Goal: Task Accomplishment & Management: Complete application form

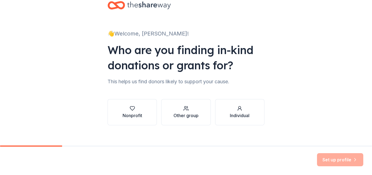
scroll to position [20, 0]
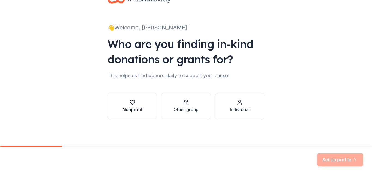
click at [131, 105] on icon "button" at bounding box center [132, 101] width 5 height 5
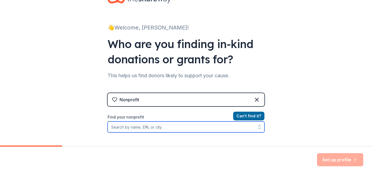
click at [176, 127] on input "Find your nonprofit" at bounding box center [186, 126] width 157 height 11
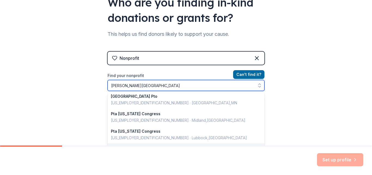
scroll to position [1, 0]
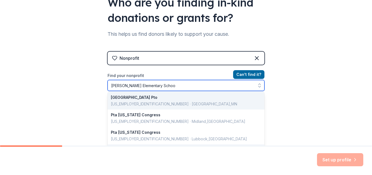
type input "[PERSON_NAME][GEOGRAPHIC_DATA]"
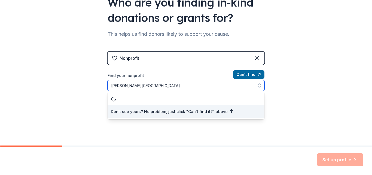
scroll to position [0, 0]
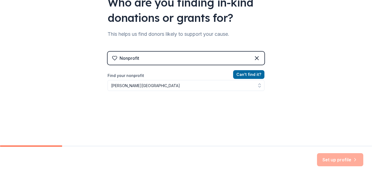
click at [170, 60] on div "Nonprofit" at bounding box center [186, 57] width 157 height 13
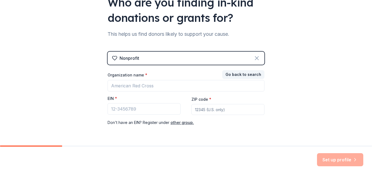
click at [254, 58] on icon at bounding box center [257, 58] width 7 height 7
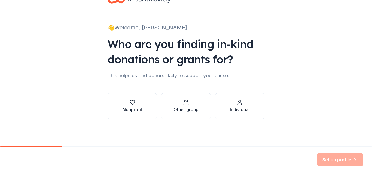
scroll to position [20, 0]
click at [196, 103] on div "button" at bounding box center [185, 101] width 25 height 5
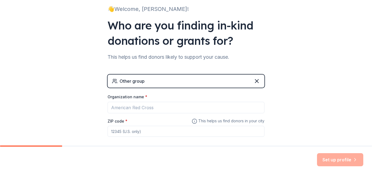
scroll to position [47, 0]
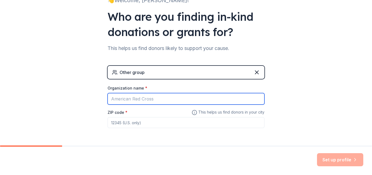
click at [133, 97] on input "Organization name *" at bounding box center [186, 98] width 157 height 11
type input "[PERSON_NAME][GEOGRAPHIC_DATA]"
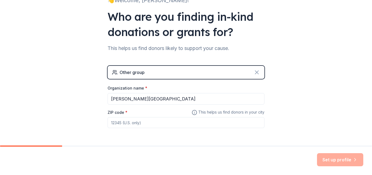
click at [257, 69] on icon at bounding box center [257, 72] width 7 height 7
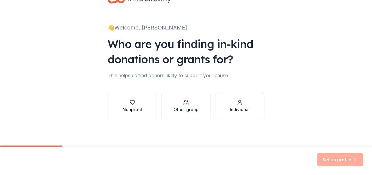
scroll to position [20, 0]
click at [133, 103] on div "button" at bounding box center [133, 101] width 20 height 5
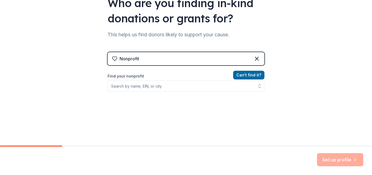
scroll to position [75, 0]
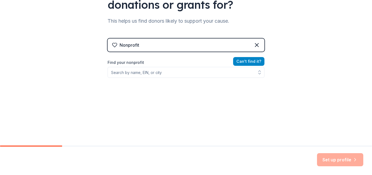
click at [244, 62] on button "Can ' t find it?" at bounding box center [248, 61] width 31 height 9
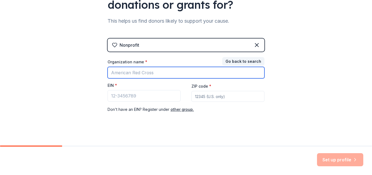
click at [136, 74] on input "Organization name *" at bounding box center [186, 72] width 157 height 11
type input "[PERSON_NAME][GEOGRAPHIC_DATA]"
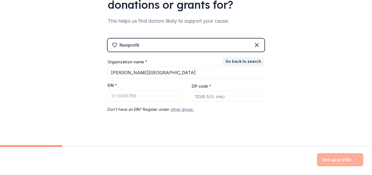
click at [171, 109] on button "other group." at bounding box center [181, 109] width 23 height 7
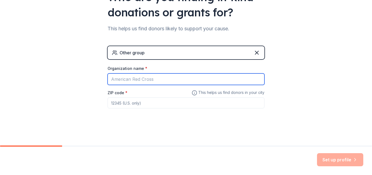
click at [156, 79] on input "Organization name *" at bounding box center [186, 78] width 157 height 11
type input "[PERSON_NAME][GEOGRAPHIC_DATA]"
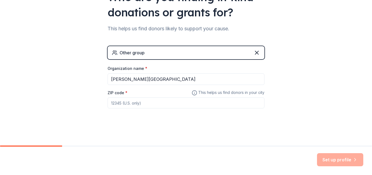
click at [153, 105] on input "ZIP code *" at bounding box center [186, 102] width 157 height 11
type input "75785"
click at [343, 160] on button "Set up profile" at bounding box center [340, 159] width 46 height 13
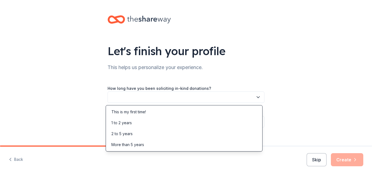
click at [188, 98] on button "button" at bounding box center [186, 96] width 157 height 11
click at [137, 112] on div "This is my first time!" at bounding box center [128, 111] width 35 height 7
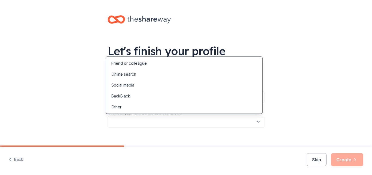
click at [158, 123] on button "button" at bounding box center [186, 121] width 157 height 11
click at [127, 73] on div "Online search" at bounding box center [123, 74] width 25 height 7
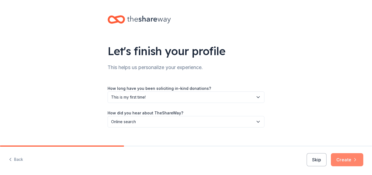
click at [347, 156] on button "Create" at bounding box center [347, 159] width 32 height 13
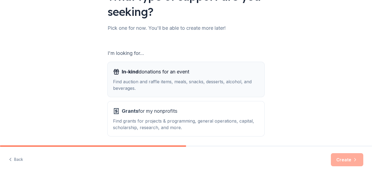
scroll to position [75, 0]
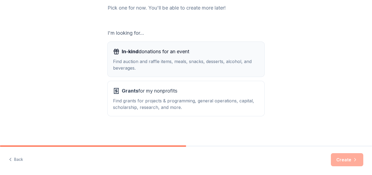
click at [184, 68] on div "Find auction and raffle items, meals, snacks, desserts, alcohol, and beverages." at bounding box center [186, 64] width 146 height 13
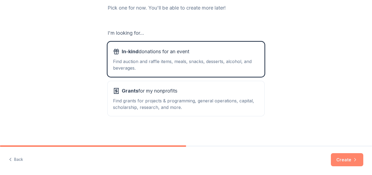
click at [351, 159] on button "Create" at bounding box center [347, 159] width 32 height 13
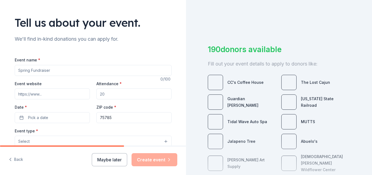
scroll to position [27, 0]
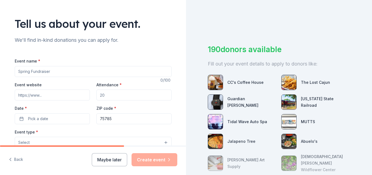
click at [44, 72] on input "Event name *" at bounding box center [93, 71] width 157 height 11
type input "Teacher Appreciation"
drag, startPoint x: 108, startPoint y: 94, endPoint x: 61, endPoint y: 96, distance: 46.9
click at [61, 96] on div "Event website Attendance * Date * Pick a date ZIP code * 75785" at bounding box center [93, 102] width 157 height 43
type input "60"
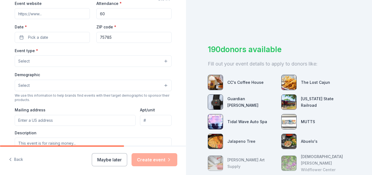
scroll to position [109, 0]
click at [54, 39] on button "Pick a date" at bounding box center [52, 36] width 75 height 11
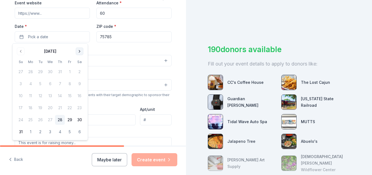
click at [82, 50] on button "Go to next month" at bounding box center [80, 51] width 8 height 8
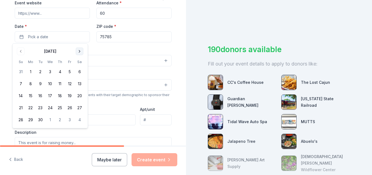
click at [82, 50] on button "Go to next month" at bounding box center [80, 51] width 8 height 8
click at [71, 72] on button "3" at bounding box center [70, 72] width 10 height 10
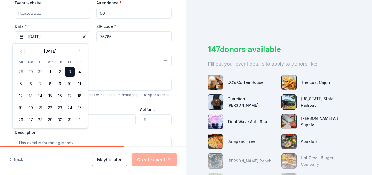
click at [103, 49] on div "Event type * Select" at bounding box center [93, 57] width 157 height 20
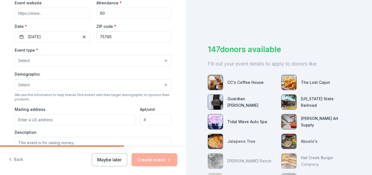
click at [43, 60] on button "Select" at bounding box center [93, 60] width 157 height 11
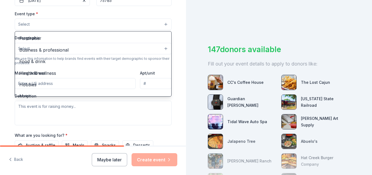
scroll to position [136, 0]
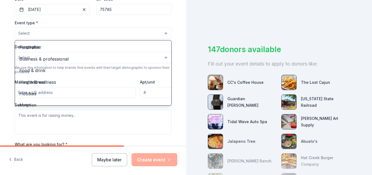
click at [180, 29] on div "Tell us about your event. We'll find in-kind donations you can apply for. Event…" at bounding box center [93, 45] width 186 height 362
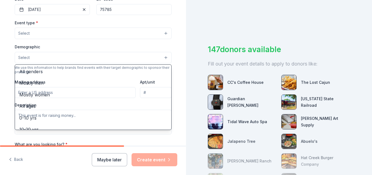
click at [60, 57] on button "Select" at bounding box center [93, 57] width 157 height 11
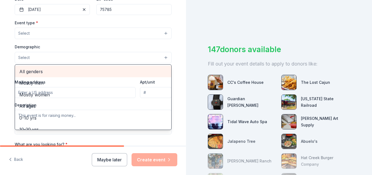
click at [34, 71] on span "All genders" at bounding box center [93, 71] width 148 height 7
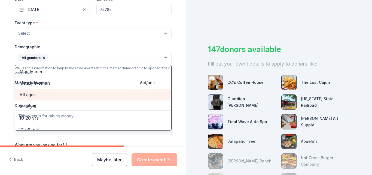
scroll to position [0, 0]
click at [25, 90] on div "All ages" at bounding box center [93, 94] width 156 height 11
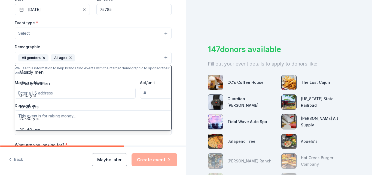
click at [0, 79] on div "Tell us about your event. We'll find in-kind donations you can apply for. Event…" at bounding box center [93, 45] width 186 height 363
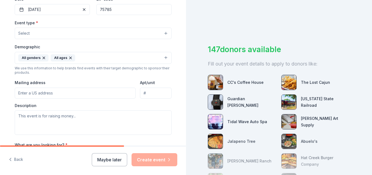
click at [73, 36] on button "Select" at bounding box center [93, 33] width 157 height 11
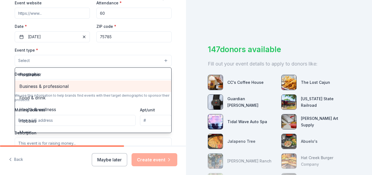
click at [60, 86] on span "Business & professional" at bounding box center [93, 86] width 148 height 7
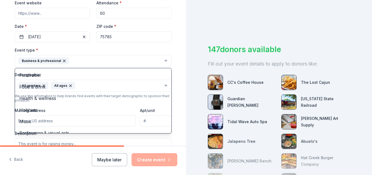
click at [0, 78] on div "Tell us about your event. We'll find in-kind donations you can apply for. Event…" at bounding box center [93, 73] width 186 height 364
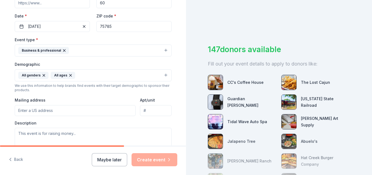
scroll to position [136, 0]
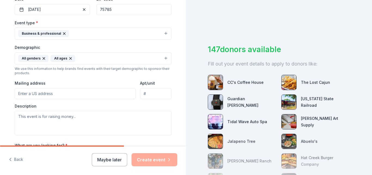
click at [53, 92] on input "Mailing address" at bounding box center [75, 93] width 121 height 11
type input "300 North Henderson Street, Rusk, TX, 75785"
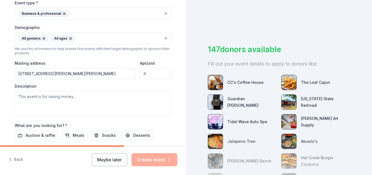
scroll to position [163, 0]
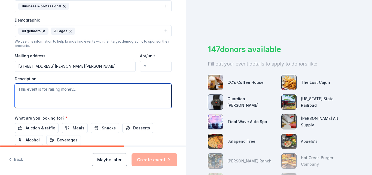
click at [26, 94] on textarea at bounding box center [93, 95] width 157 height 25
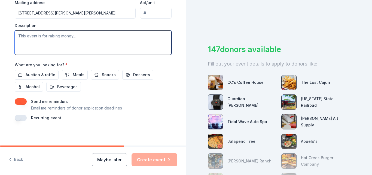
scroll to position [218, 0]
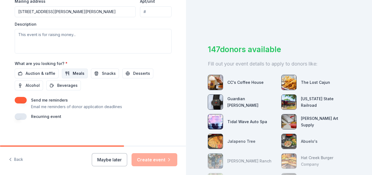
click at [73, 76] on span "Meals" at bounding box center [79, 73] width 12 height 7
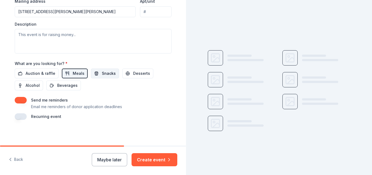
click at [102, 74] on span "Snacks" at bounding box center [109, 73] width 14 height 7
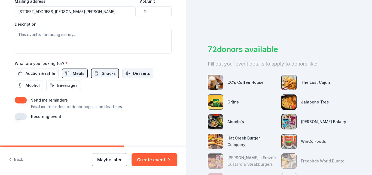
click at [131, 77] on button "Desserts" at bounding box center [137, 73] width 31 height 10
click at [57, 87] on span "Beverages" at bounding box center [67, 85] width 20 height 7
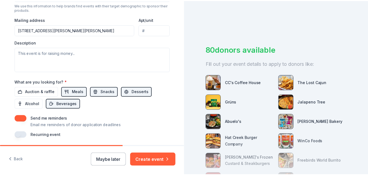
scroll to position [191, 0]
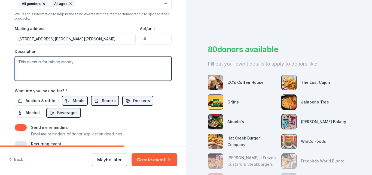
click at [41, 71] on textarea at bounding box center [93, 68] width 157 height 25
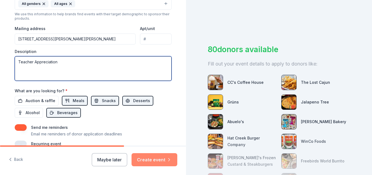
type textarea "Teacher Appreciation"
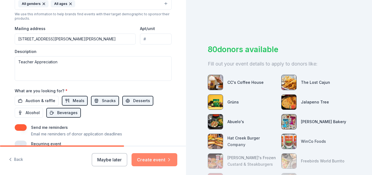
click at [161, 159] on button "Create event" at bounding box center [155, 159] width 46 height 13
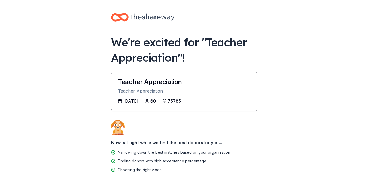
scroll to position [33, 0]
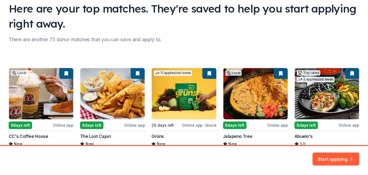
scroll to position [84, 0]
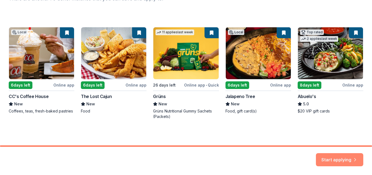
click at [344, 154] on button "Start applying" at bounding box center [339, 155] width 47 height 13
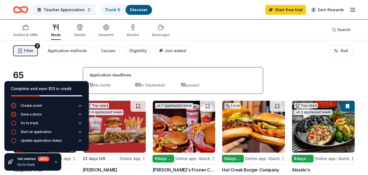
click at [287, 55] on div "Filter 2 Application methods Causes Eligibility Just added Sort" at bounding box center [184, 51] width 368 height 22
click at [64, 49] on div "Application methods" at bounding box center [67, 50] width 39 height 7
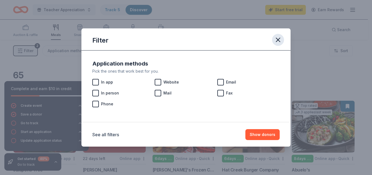
click at [280, 40] on icon "button" at bounding box center [278, 40] width 8 height 8
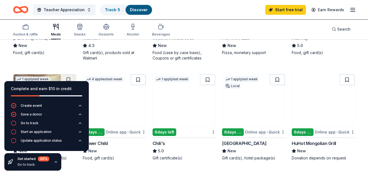
scroll to position [327, 0]
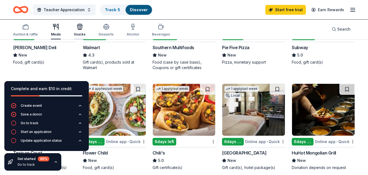
click at [81, 27] on icon "button" at bounding box center [79, 28] width 5 height 4
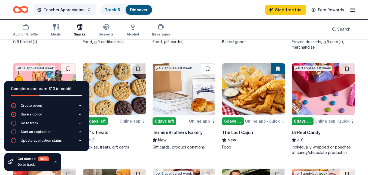
scroll to position [245, 0]
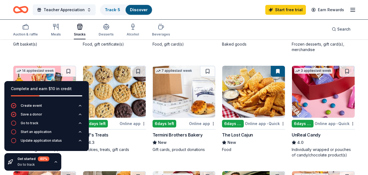
click at [128, 96] on img at bounding box center [114, 92] width 63 height 52
click at [111, 10] on link "Track · 6" at bounding box center [113, 9] width 16 height 5
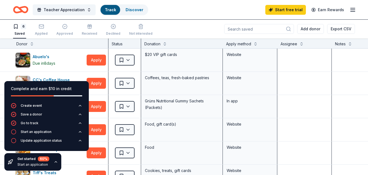
scroll to position [0, 0]
click at [112, 15] on div "Teacher Appreciation Track Discover" at bounding box center [80, 9] width 135 height 13
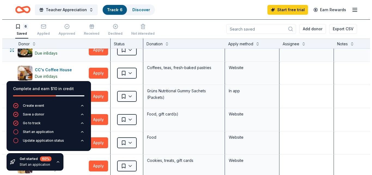
scroll to position [27, 0]
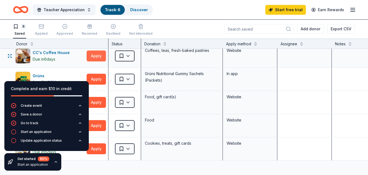
click at [91, 59] on button "Apply" at bounding box center [96, 55] width 19 height 11
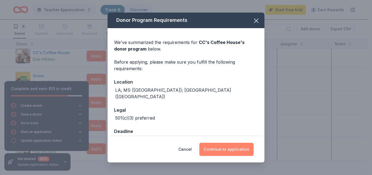
click at [215, 147] on button "Continue to application" at bounding box center [226, 148] width 54 height 13
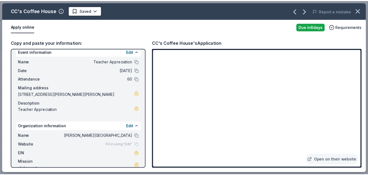
scroll to position [0, 0]
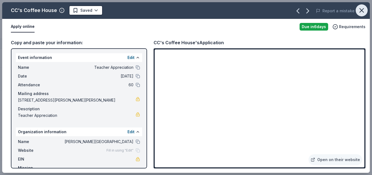
click at [361, 11] on icon "button" at bounding box center [362, 11] width 8 height 8
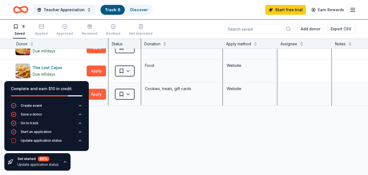
scroll to position [109, 0]
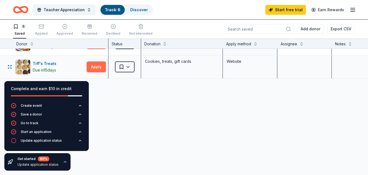
click at [94, 65] on button "Apply" at bounding box center [96, 66] width 19 height 11
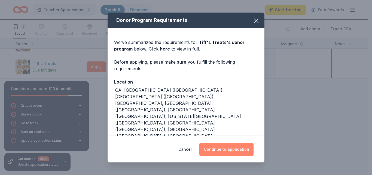
click at [212, 148] on button "Continue to application" at bounding box center [226, 148] width 54 height 13
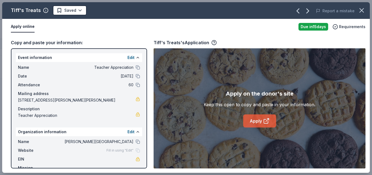
click at [258, 119] on link "Apply" at bounding box center [259, 120] width 33 height 13
click at [362, 8] on icon "button" at bounding box center [362, 11] width 8 height 8
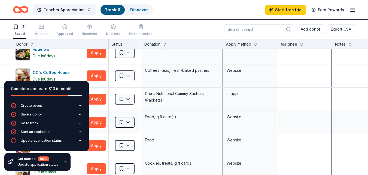
scroll to position [0, 0]
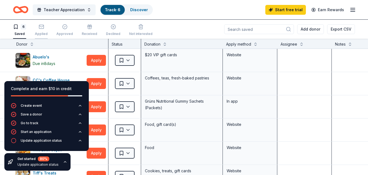
click at [39, 32] on div "Applied" at bounding box center [41, 34] width 13 height 4
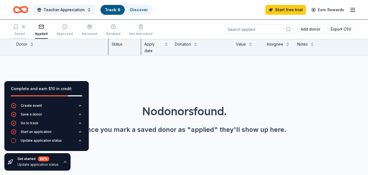
click at [22, 31] on div "6 Saved" at bounding box center [19, 30] width 13 height 12
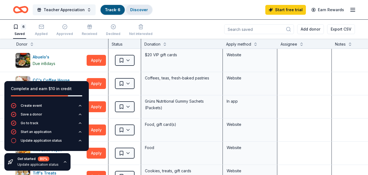
click at [148, 8] on div "Discover" at bounding box center [139, 10] width 26 height 10
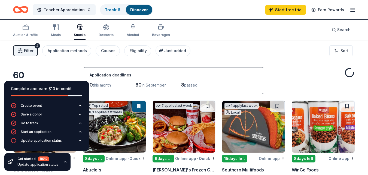
click at [142, 8] on link "Discover" at bounding box center [139, 9] width 18 height 5
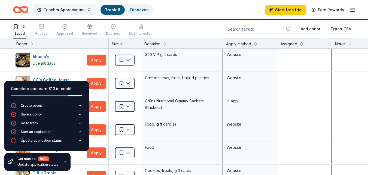
click at [64, 160] on icon "button" at bounding box center [65, 161] width 4 height 4
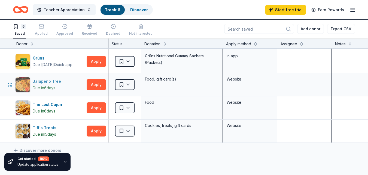
scroll to position [54, 0]
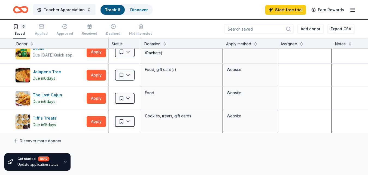
click at [41, 141] on link "Discover more donors" at bounding box center [37, 140] width 48 height 7
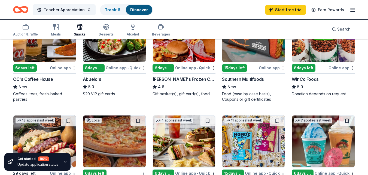
scroll to position [163, 0]
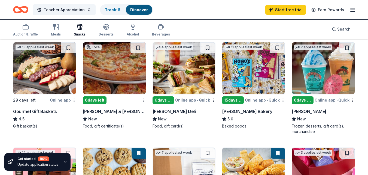
click at [180, 79] on img at bounding box center [184, 68] width 63 height 52
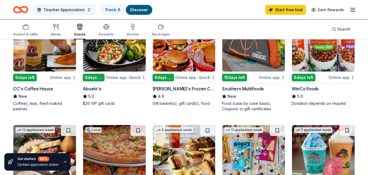
scroll to position [54, 0]
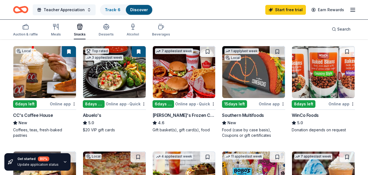
click at [40, 70] on img at bounding box center [44, 72] width 63 height 52
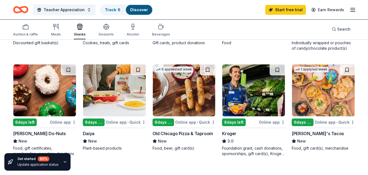
scroll to position [354, 0]
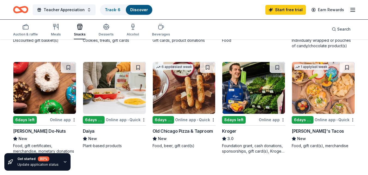
click at [48, 95] on img at bounding box center [44, 88] width 63 height 52
click at [16, 10] on icon "Home" at bounding box center [20, 9] width 15 height 13
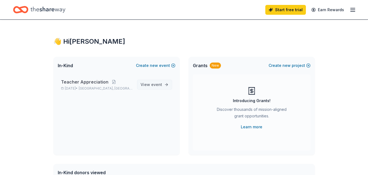
click at [153, 82] on span "event" at bounding box center [156, 84] width 11 height 5
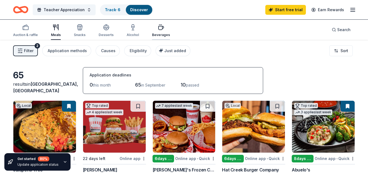
click at [158, 29] on icon "button" at bounding box center [161, 27] width 7 height 7
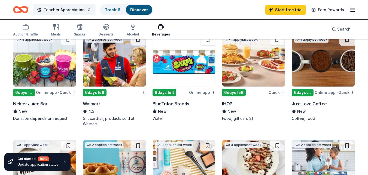
scroll to position [272, 0]
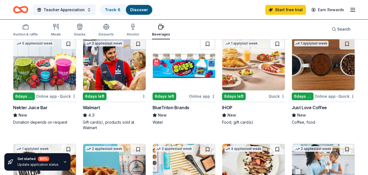
click at [42, 75] on img at bounding box center [44, 64] width 63 height 52
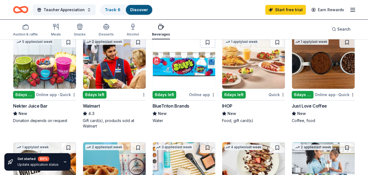
scroll to position [218, 0]
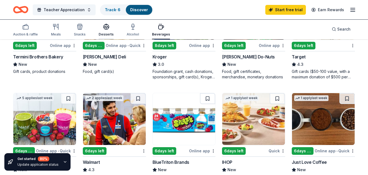
click at [105, 29] on icon "button" at bounding box center [106, 29] width 5 height 2
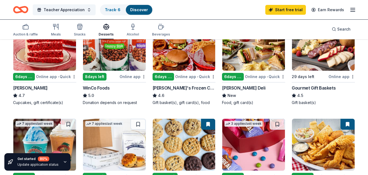
scroll to position [136, 0]
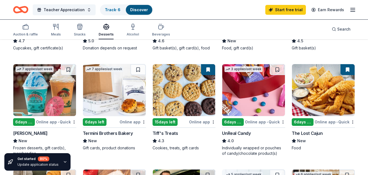
click at [30, 100] on img at bounding box center [44, 90] width 63 height 52
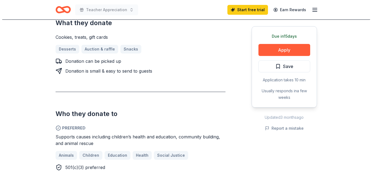
scroll to position [245, 0]
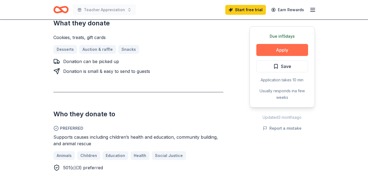
click at [286, 51] on button "Apply" at bounding box center [282, 50] width 52 height 12
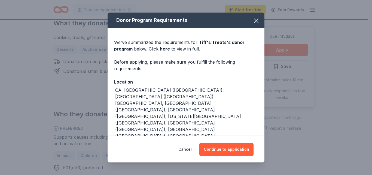
click at [128, 146] on button "Store locator" at bounding box center [128, 149] width 29 height 7
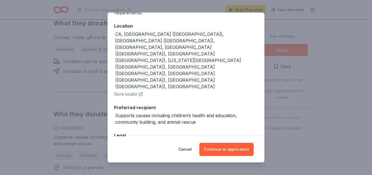
scroll to position [56, 0]
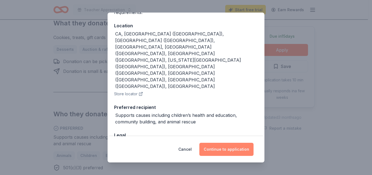
click at [222, 148] on button "Continue to application" at bounding box center [226, 148] width 54 height 13
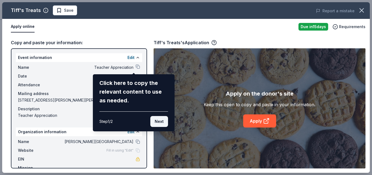
click at [161, 124] on button "Next" at bounding box center [159, 121] width 18 height 11
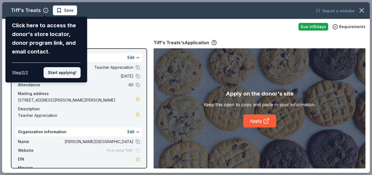
click at [51, 72] on button "Start applying!" at bounding box center [62, 72] width 37 height 11
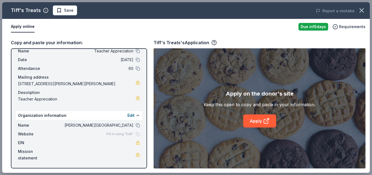
scroll to position [0, 0]
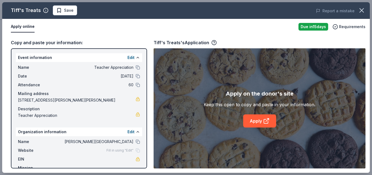
click at [21, 24] on button "Apply online" at bounding box center [23, 26] width 24 height 11
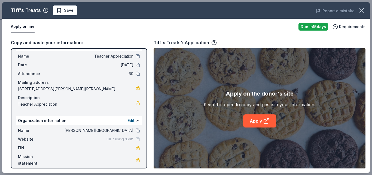
scroll to position [16, 0]
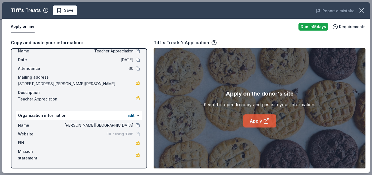
click at [265, 119] on icon at bounding box center [266, 121] width 4 height 4
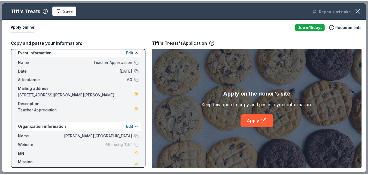
scroll to position [0, 0]
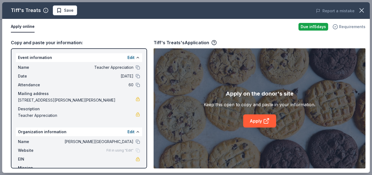
click at [346, 26] on span "Requirements" at bounding box center [352, 26] width 26 height 7
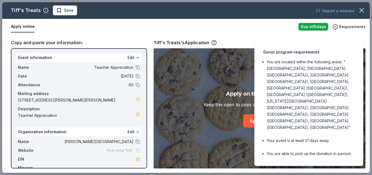
click at [312, 150] on li "You are able to pick up the donation in-person" at bounding box center [311, 153] width 88 height 7
click at [292, 72] on li "You are located within the following areas: "CA, Denver (CO), Tampa (FL), GA, C…" at bounding box center [311, 95] width 88 height 72
click at [314, 23] on div "Due in 15 days" at bounding box center [313, 27] width 30 height 8
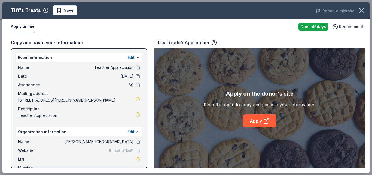
click at [39, 44] on div "Copy and paste your information:" at bounding box center [79, 42] width 136 height 7
drag, startPoint x: 20, startPoint y: 19, endPoint x: 20, endPoint y: 26, distance: 6.5
click at [20, 25] on div "Apply online Due in 15 days Requirements" at bounding box center [186, 27] width 368 height 16
click at [20, 28] on button "Apply online" at bounding box center [23, 26] width 24 height 11
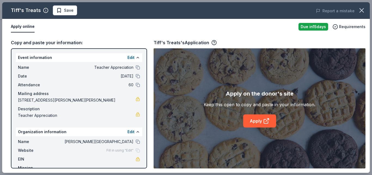
click at [20, 28] on button "Apply online" at bounding box center [23, 26] width 24 height 11
drag, startPoint x: 20, startPoint y: 28, endPoint x: 33, endPoint y: 25, distance: 12.7
click at [21, 28] on button "Apply online" at bounding box center [23, 26] width 24 height 11
click at [64, 11] on span "Save" at bounding box center [69, 10] width 10 height 7
click at [366, 10] on button "button" at bounding box center [362, 10] width 12 height 12
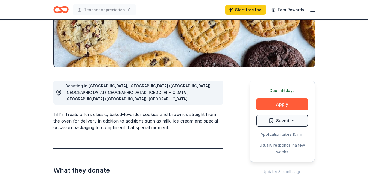
scroll to position [109, 0]
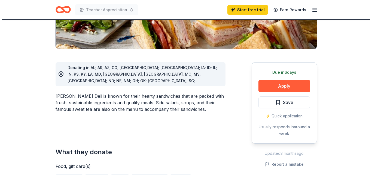
scroll to position [109, 0]
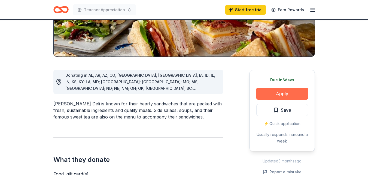
click at [272, 90] on button "Apply" at bounding box center [282, 93] width 52 height 12
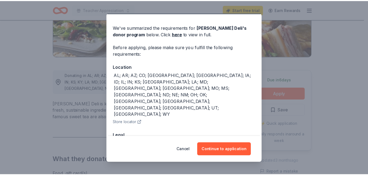
scroll to position [22, 0]
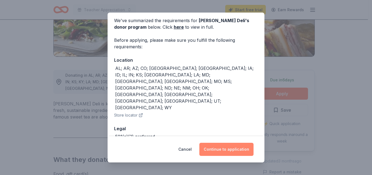
click at [223, 152] on button "Continue to application" at bounding box center [226, 148] width 54 height 13
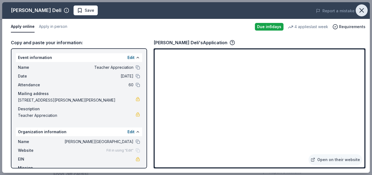
click at [362, 10] on icon "button" at bounding box center [362, 10] width 4 height 4
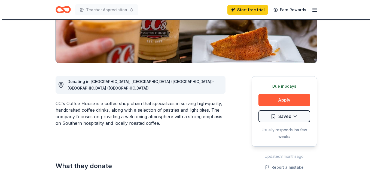
scroll to position [109, 0]
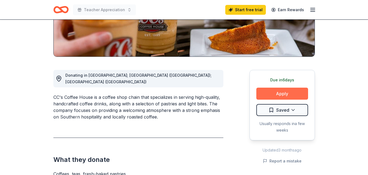
click at [285, 93] on button "Apply" at bounding box center [282, 93] width 52 height 12
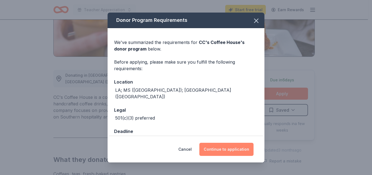
click at [213, 148] on button "Continue to application" at bounding box center [226, 148] width 54 height 13
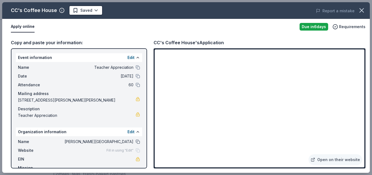
click at [136, 141] on button at bounding box center [138, 141] width 4 height 4
click at [326, 160] on link "Open on their website" at bounding box center [336, 159] width 54 height 11
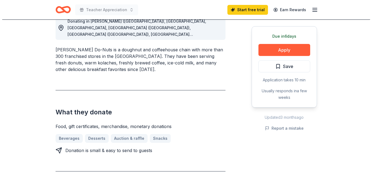
scroll to position [163, 0]
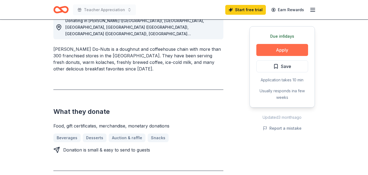
click at [301, 51] on button "Apply" at bounding box center [282, 50] width 52 height 12
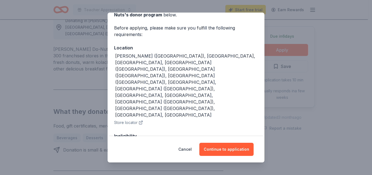
scroll to position [35, 0]
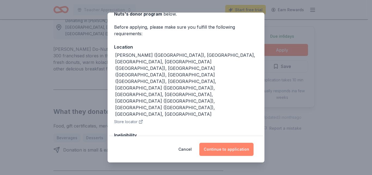
click at [230, 148] on button "Continue to application" at bounding box center [226, 148] width 54 height 13
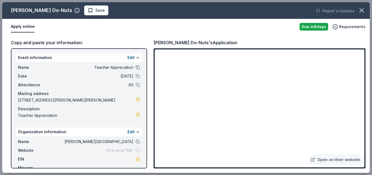
click at [136, 68] on button at bounding box center [138, 67] width 4 height 4
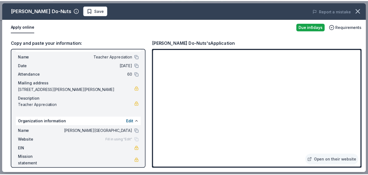
scroll to position [16, 0]
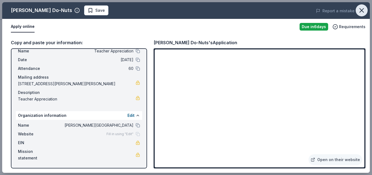
click at [360, 10] on icon "button" at bounding box center [362, 11] width 8 height 8
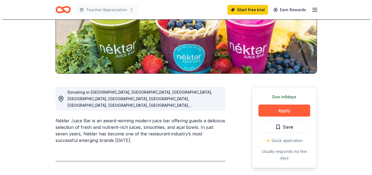
scroll to position [109, 0]
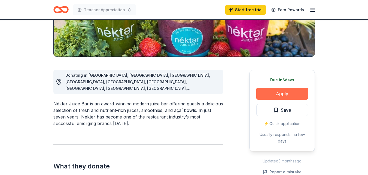
click at [281, 93] on button "Apply" at bounding box center [282, 93] width 52 height 12
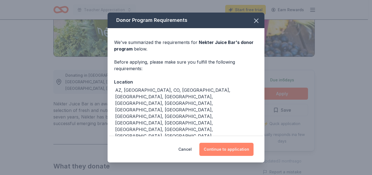
click at [229, 146] on button "Continue to application" at bounding box center [226, 148] width 54 height 13
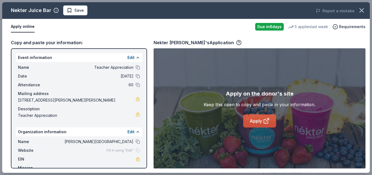
click at [250, 118] on link "Apply" at bounding box center [259, 120] width 33 height 13
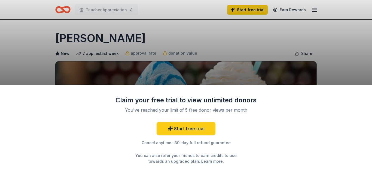
click at [61, 62] on div "Claim your free trial to view unlimited donors You've reached your limit of 5 f…" at bounding box center [186, 87] width 372 height 175
